Goal: Find specific fact: Find specific fact

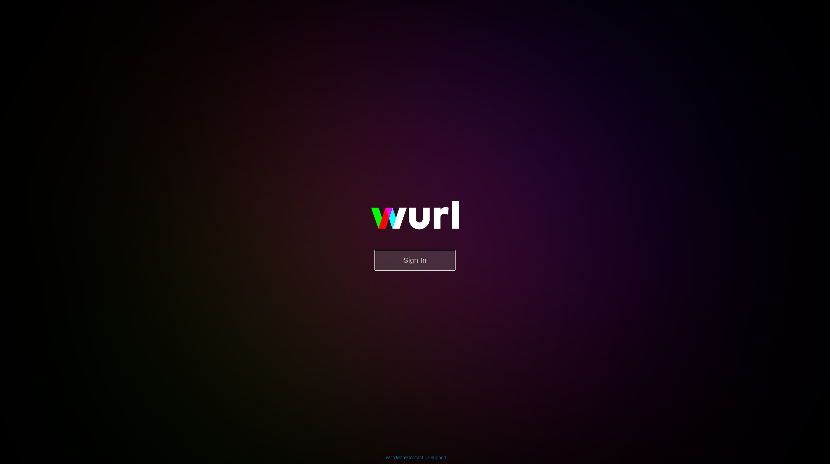
click at [421, 267] on button "Sign In" at bounding box center [414, 260] width 81 height 21
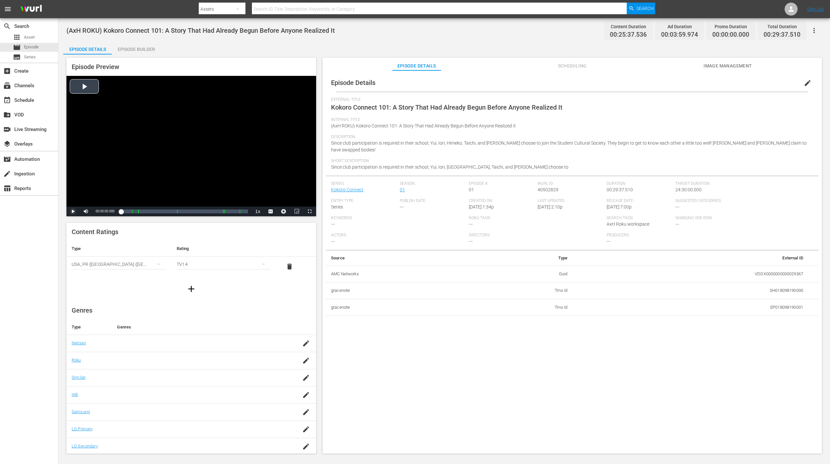
click at [73, 211] on span "Video Player" at bounding box center [73, 211] width 0 height 0
click at [784, 300] on td "EP018098190001" at bounding box center [691, 307] width 236 height 17
copy td "EP018098190001"
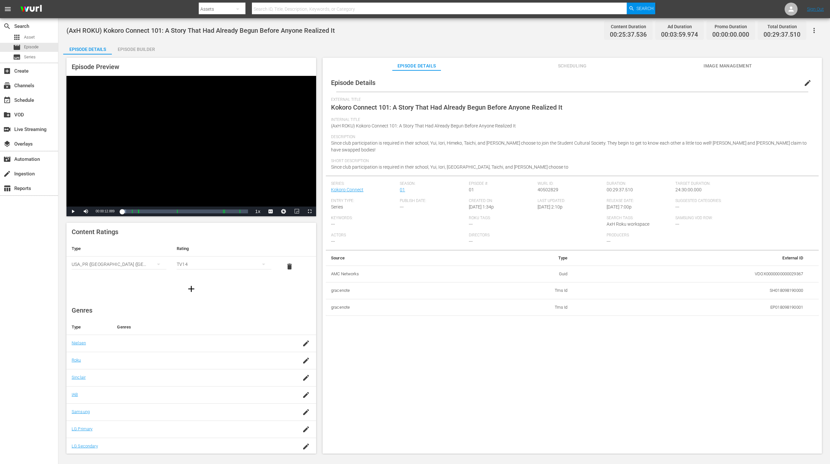
click at [772, 285] on td "SH018098190000" at bounding box center [691, 290] width 236 height 17
copy td "SH018098190000"
